Goal: Task Accomplishment & Management: Manage account settings

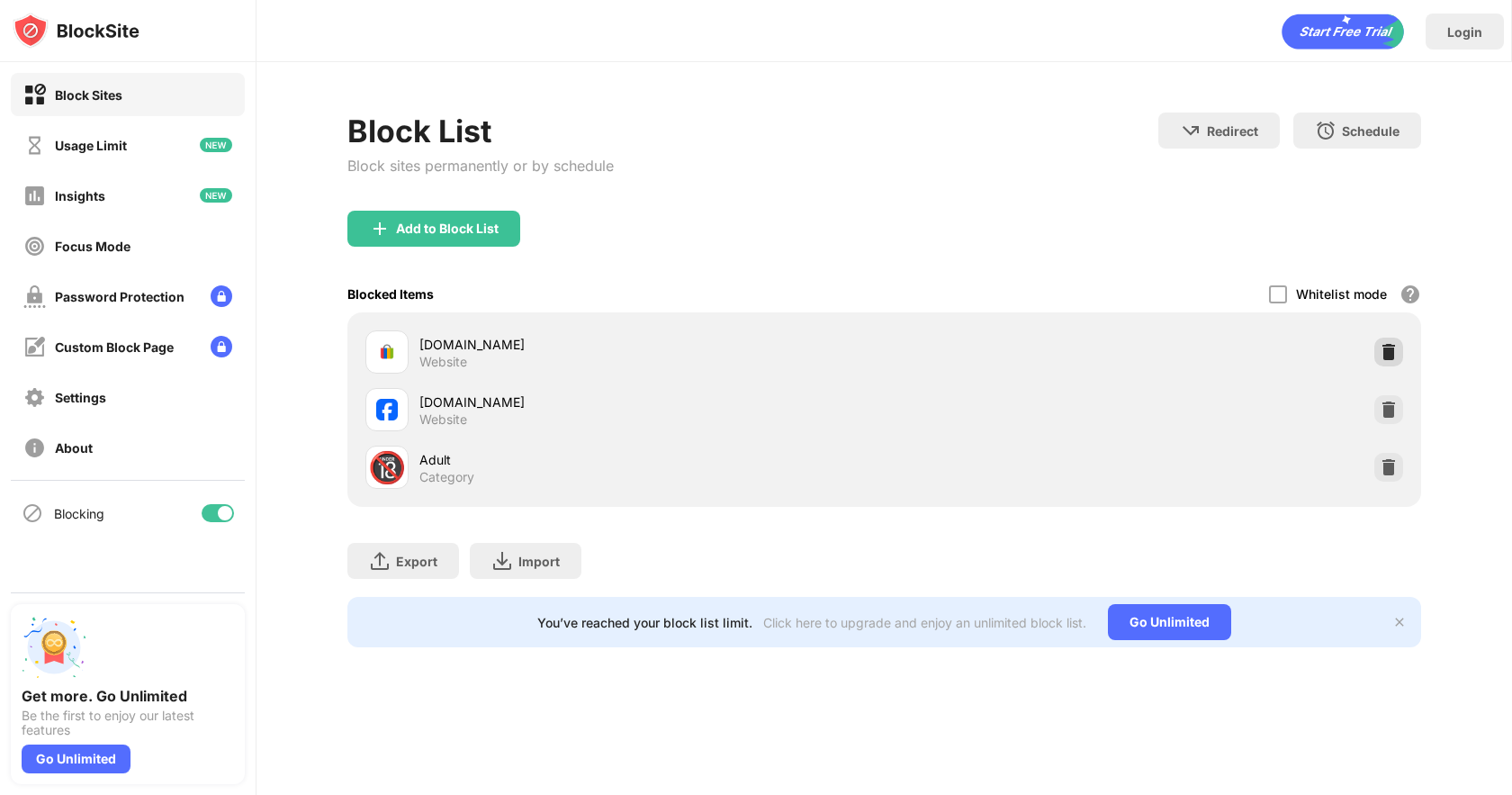
click at [1389, 350] on img at bounding box center [1389, 352] width 18 height 18
click at [1392, 405] on img at bounding box center [1389, 409] width 18 height 18
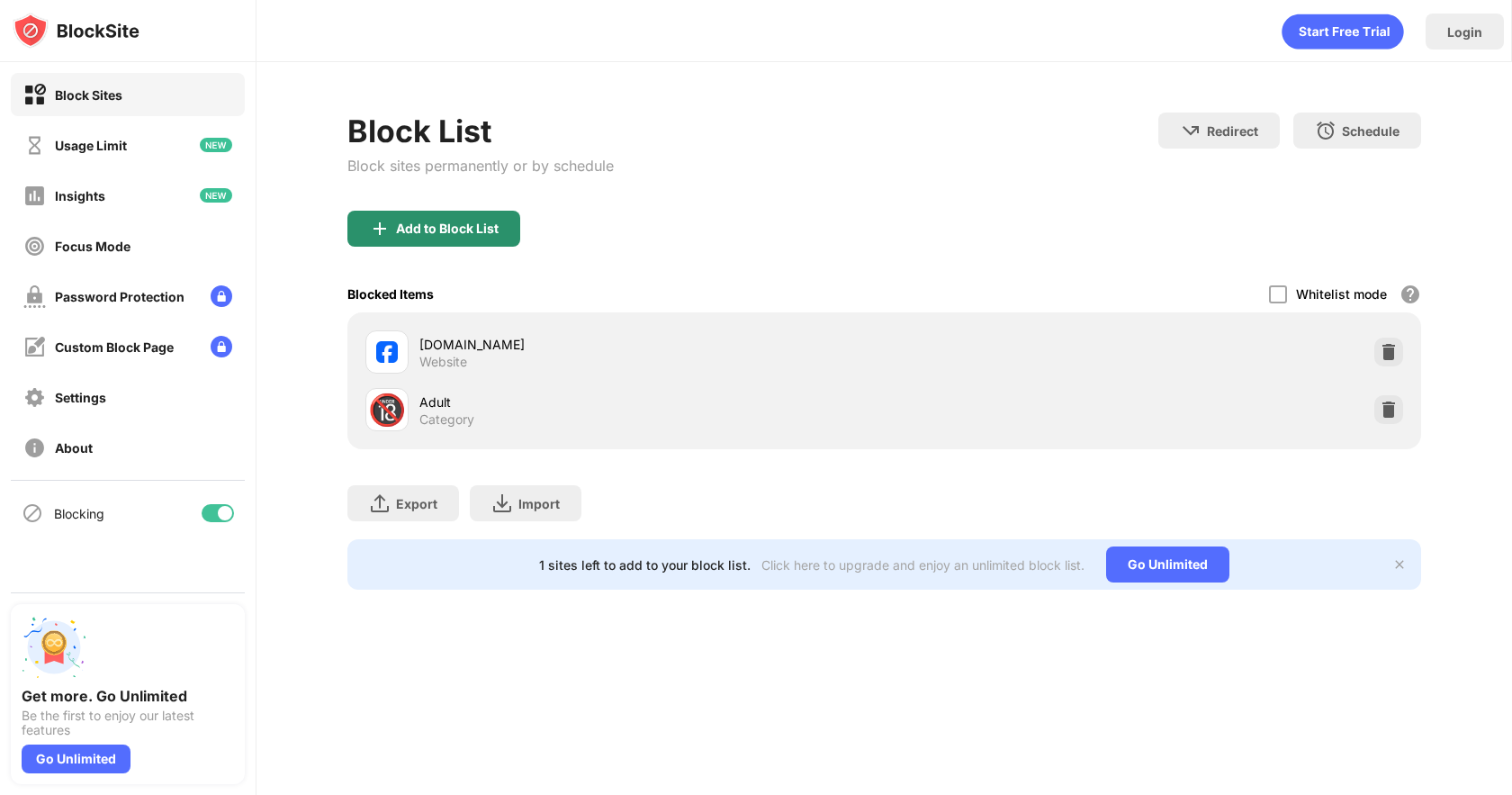
click at [440, 232] on div "Add to Block List" at bounding box center [447, 229] width 103 height 15
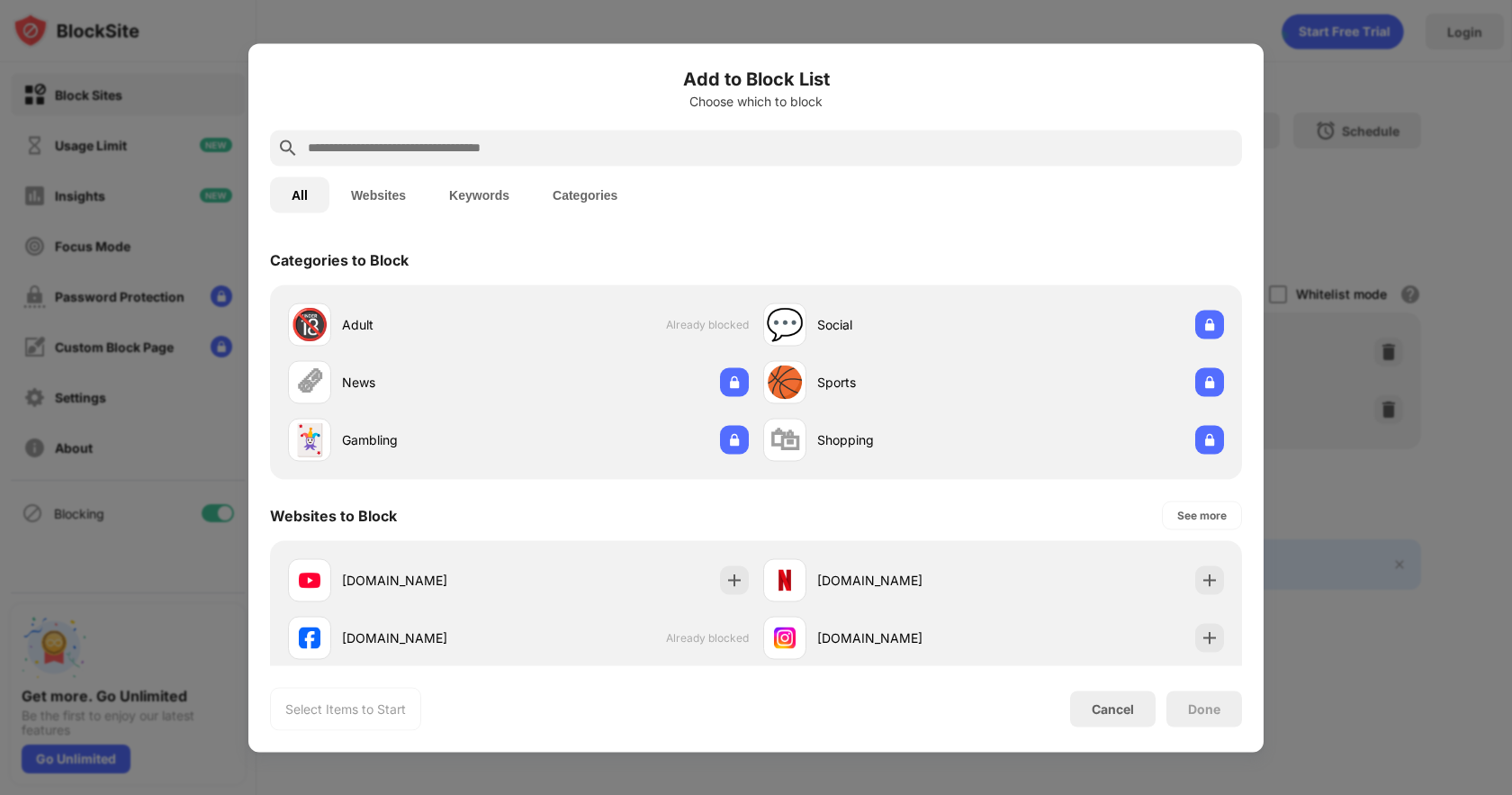
click at [411, 151] on input "text" at bounding box center [771, 148] width 929 height 22
click at [389, 188] on button "Websites" at bounding box center [378, 193] width 98 height 36
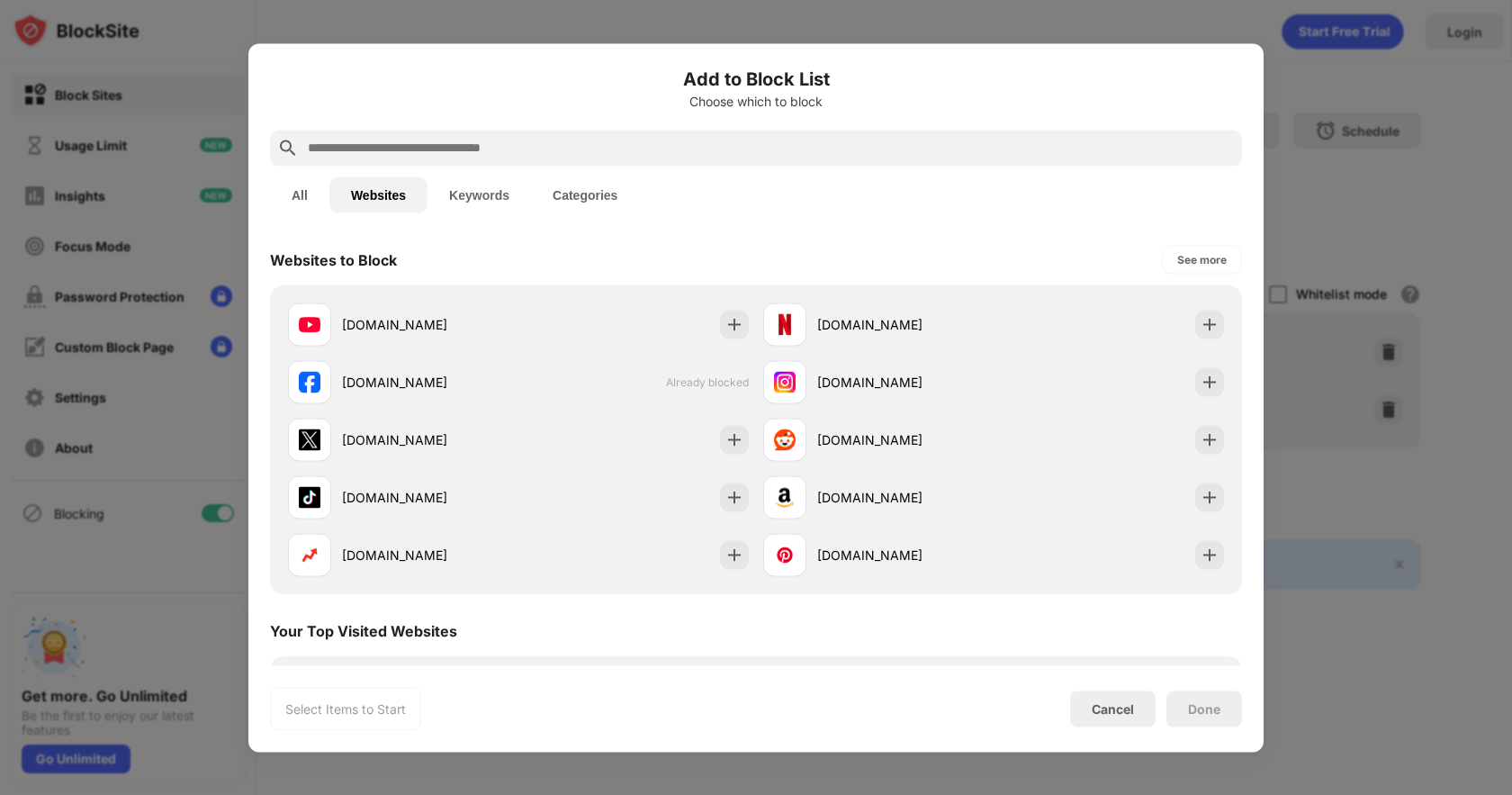
click at [412, 153] on input "text" at bounding box center [771, 148] width 929 height 22
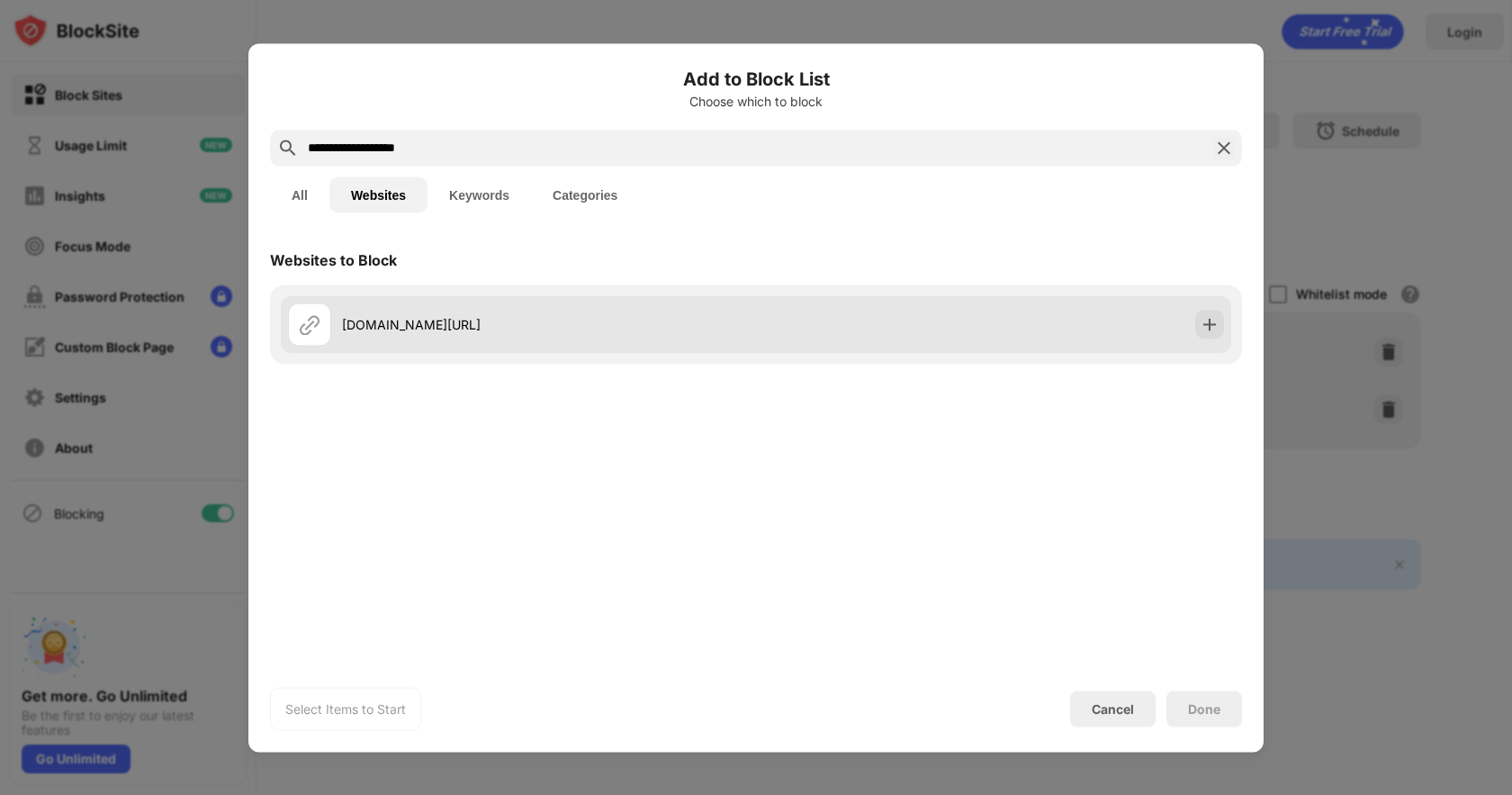
type input "**********"
click at [500, 322] on div "instagram.com/reels" at bounding box center [549, 324] width 414 height 19
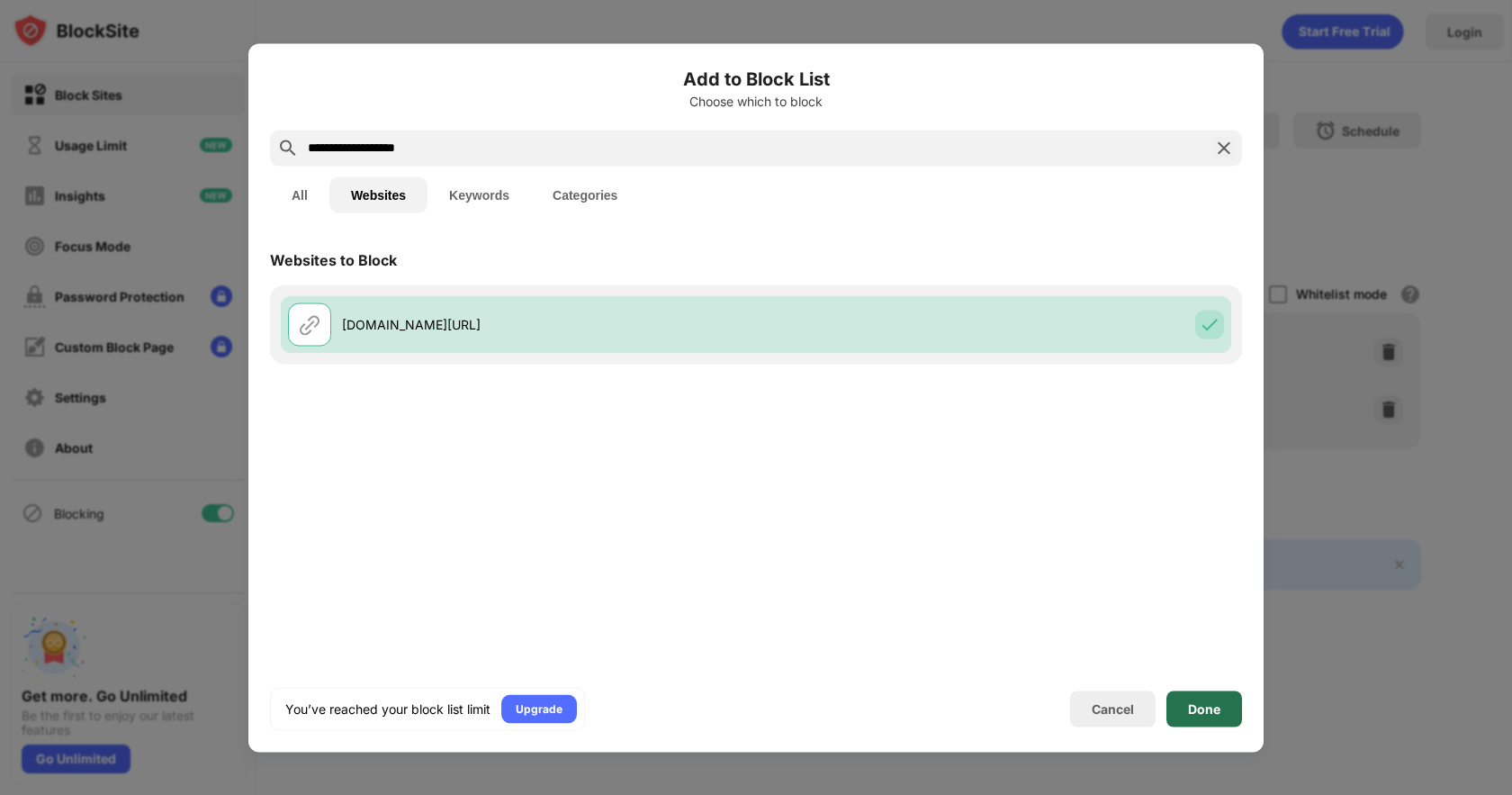
click at [1225, 702] on div "Done" at bounding box center [1204, 707] width 76 height 36
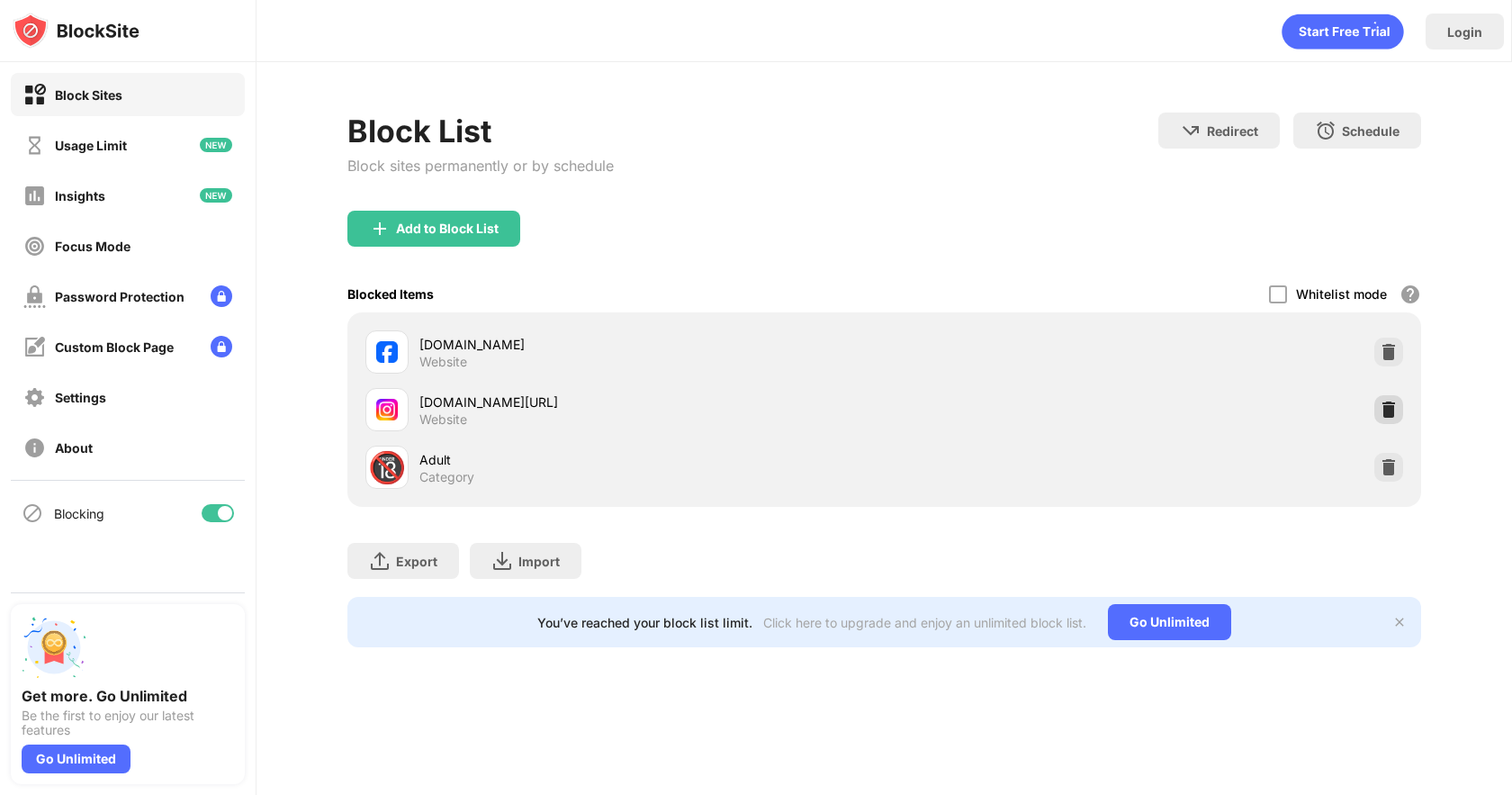
click at [1383, 408] on img at bounding box center [1389, 409] width 18 height 18
